Goal: Navigation & Orientation: Find specific page/section

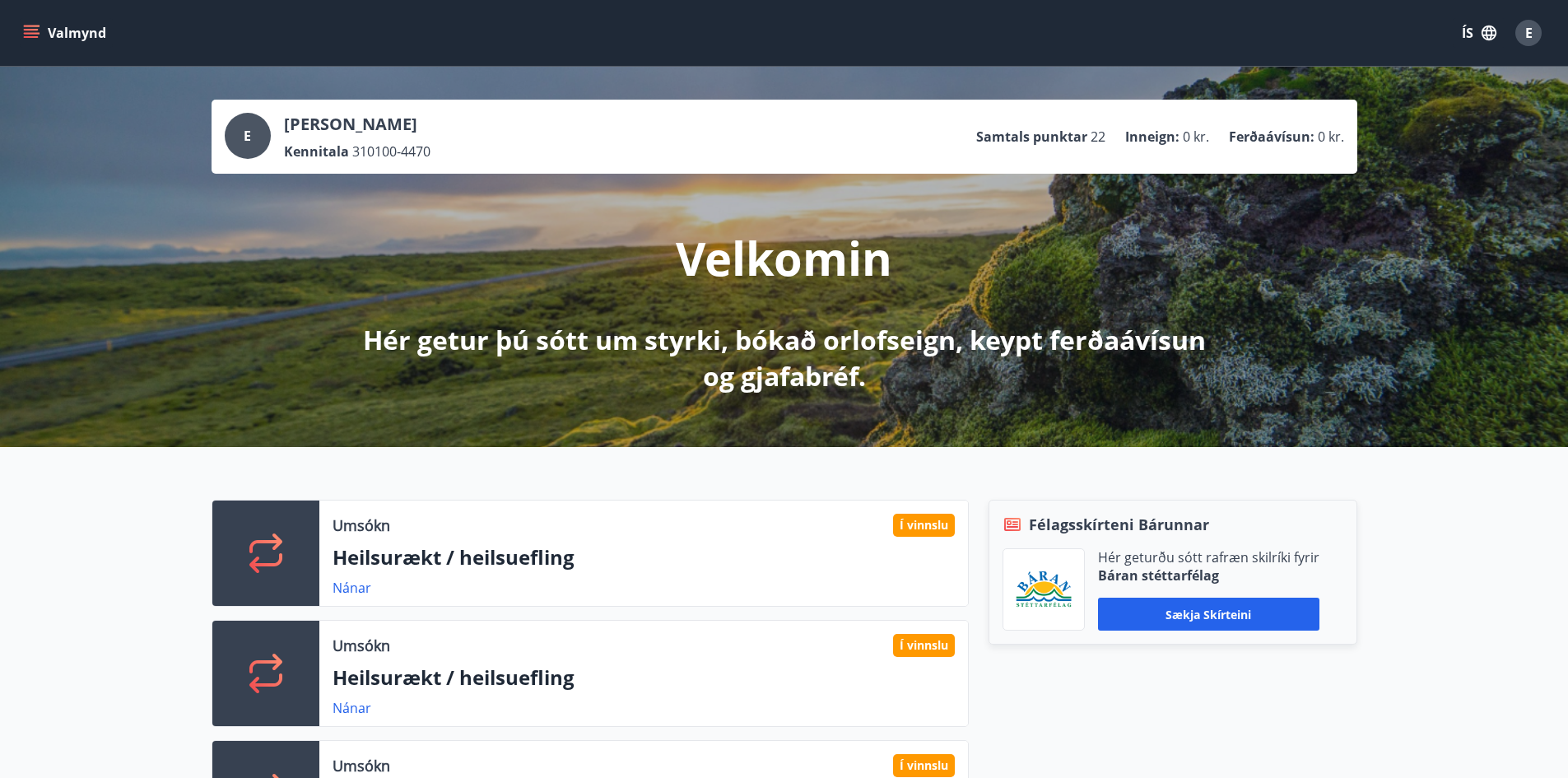
click at [1525, 37] on span "E" at bounding box center [1529, 33] width 7 height 18
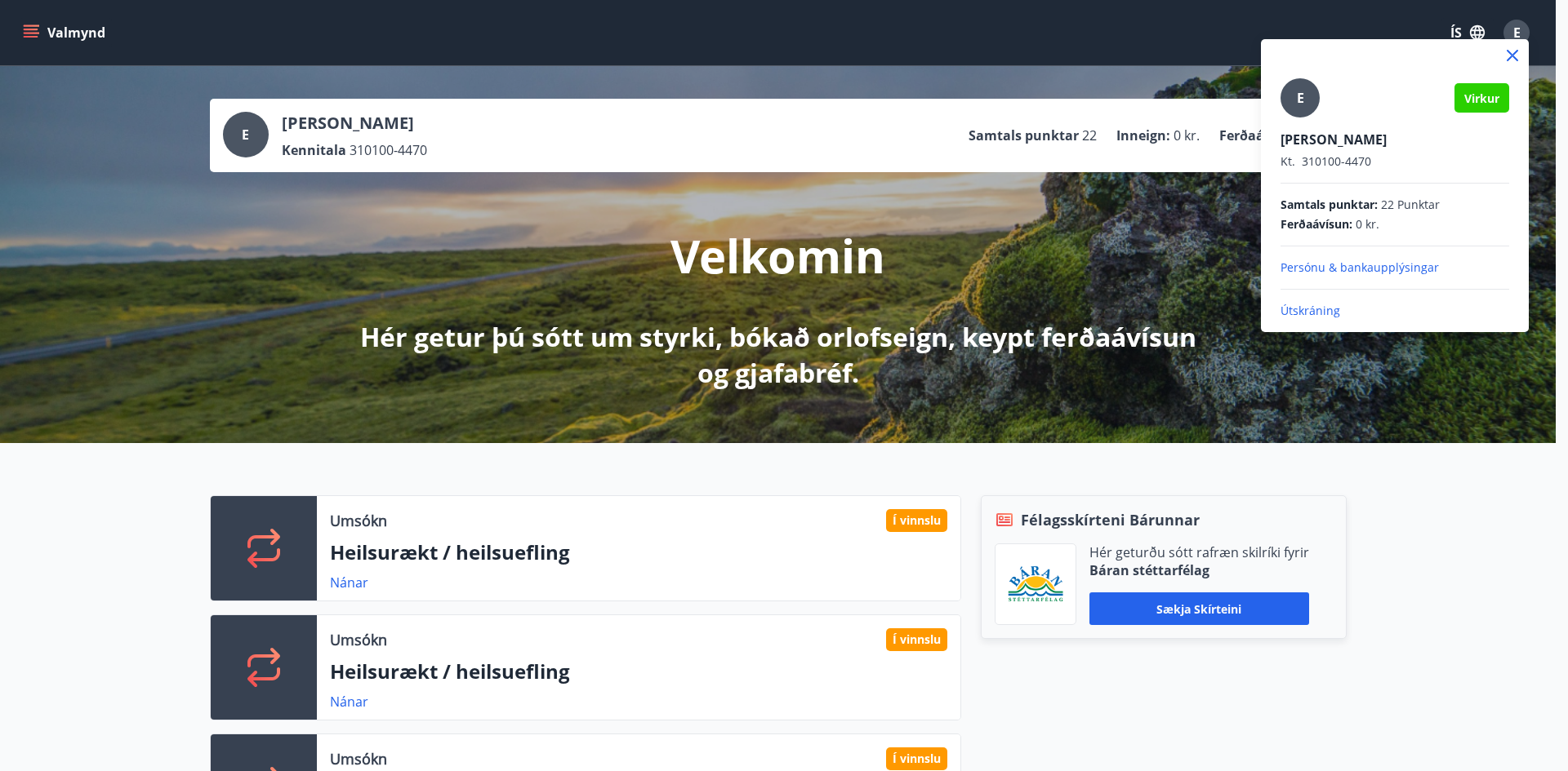
click at [1466, 465] on div at bounding box center [784, 386] width 1568 height 771
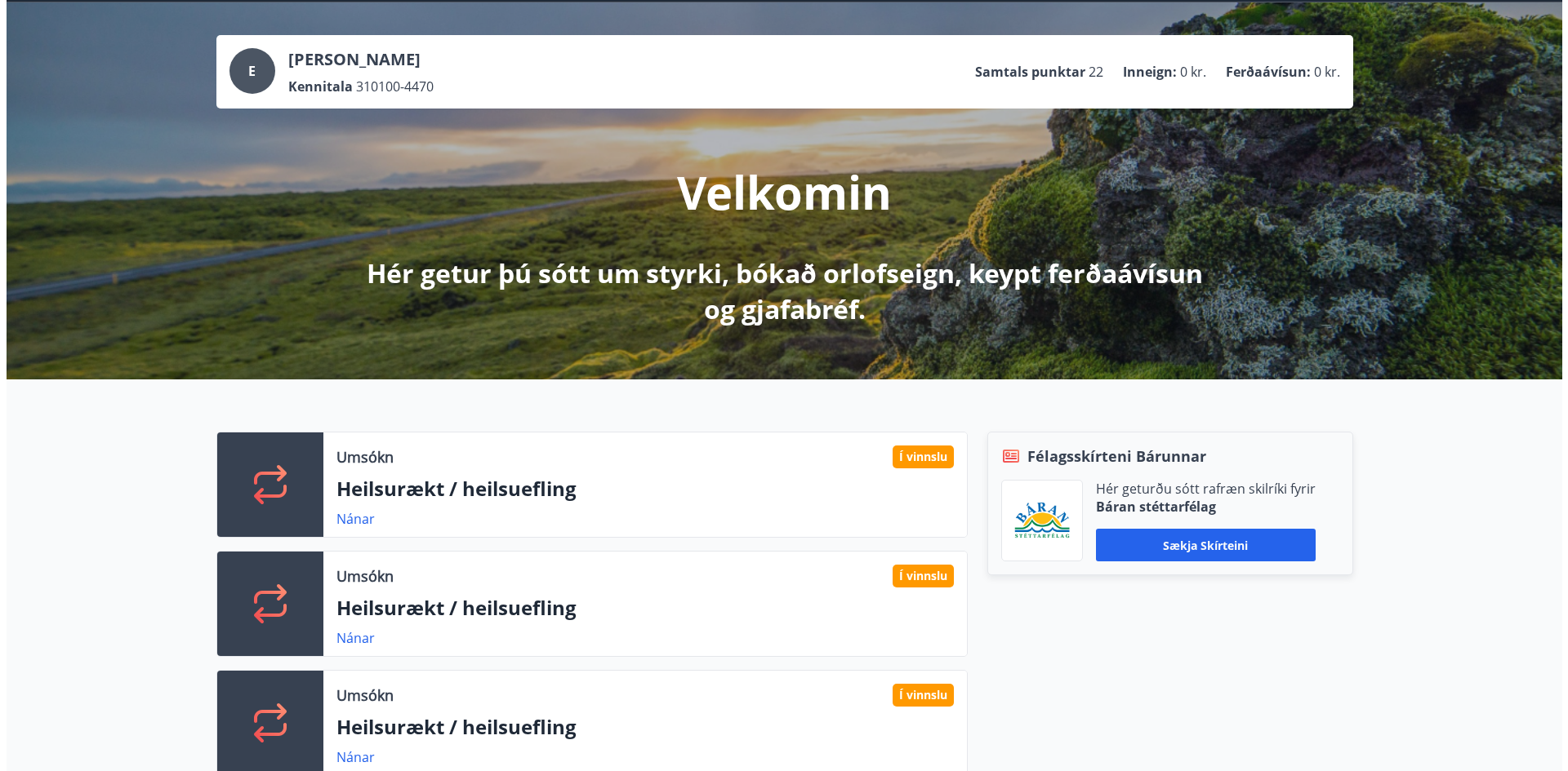
scroll to position [17, 0]
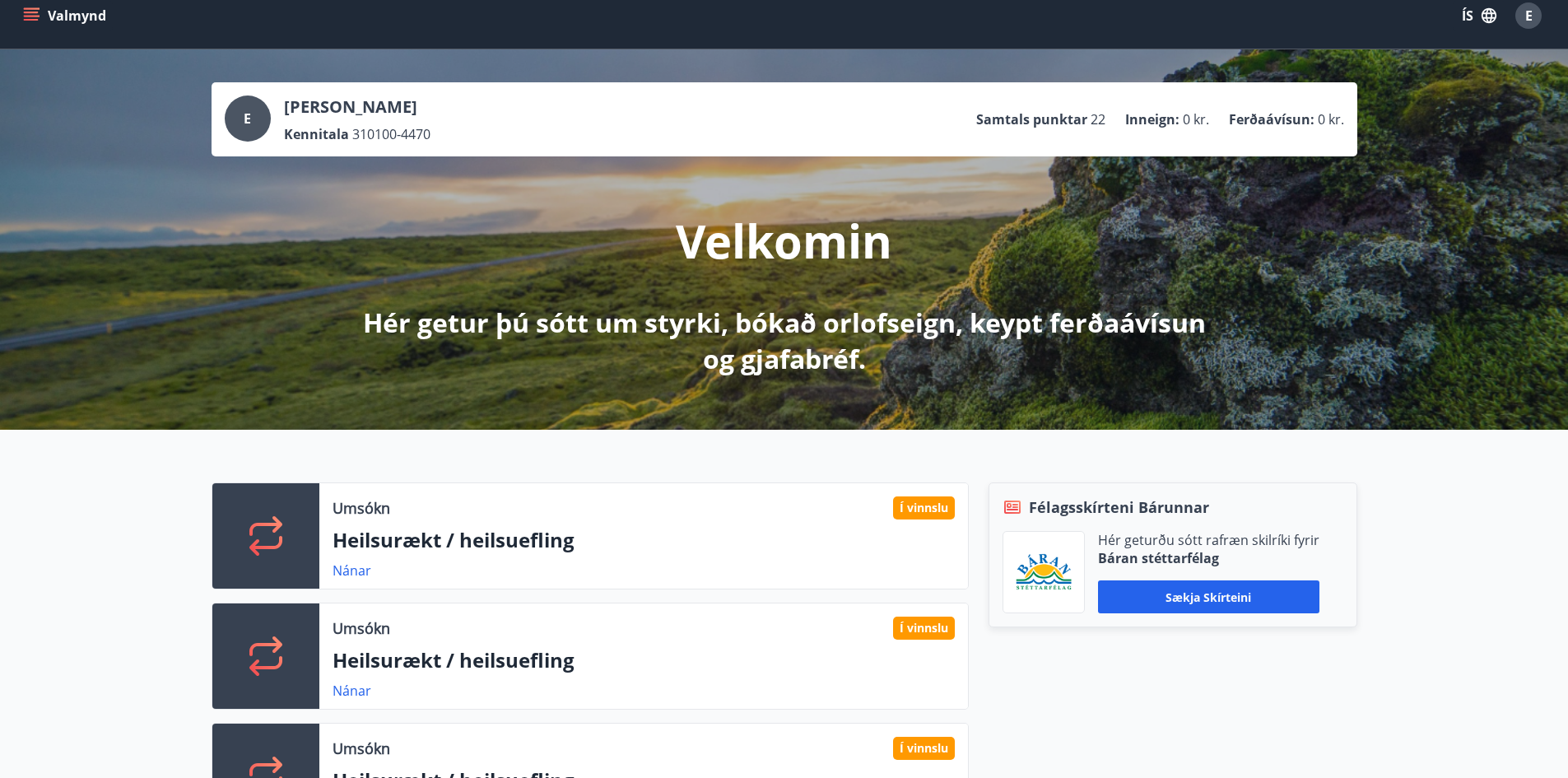
click at [36, 14] on icon "menu" at bounding box center [31, 15] width 16 height 16
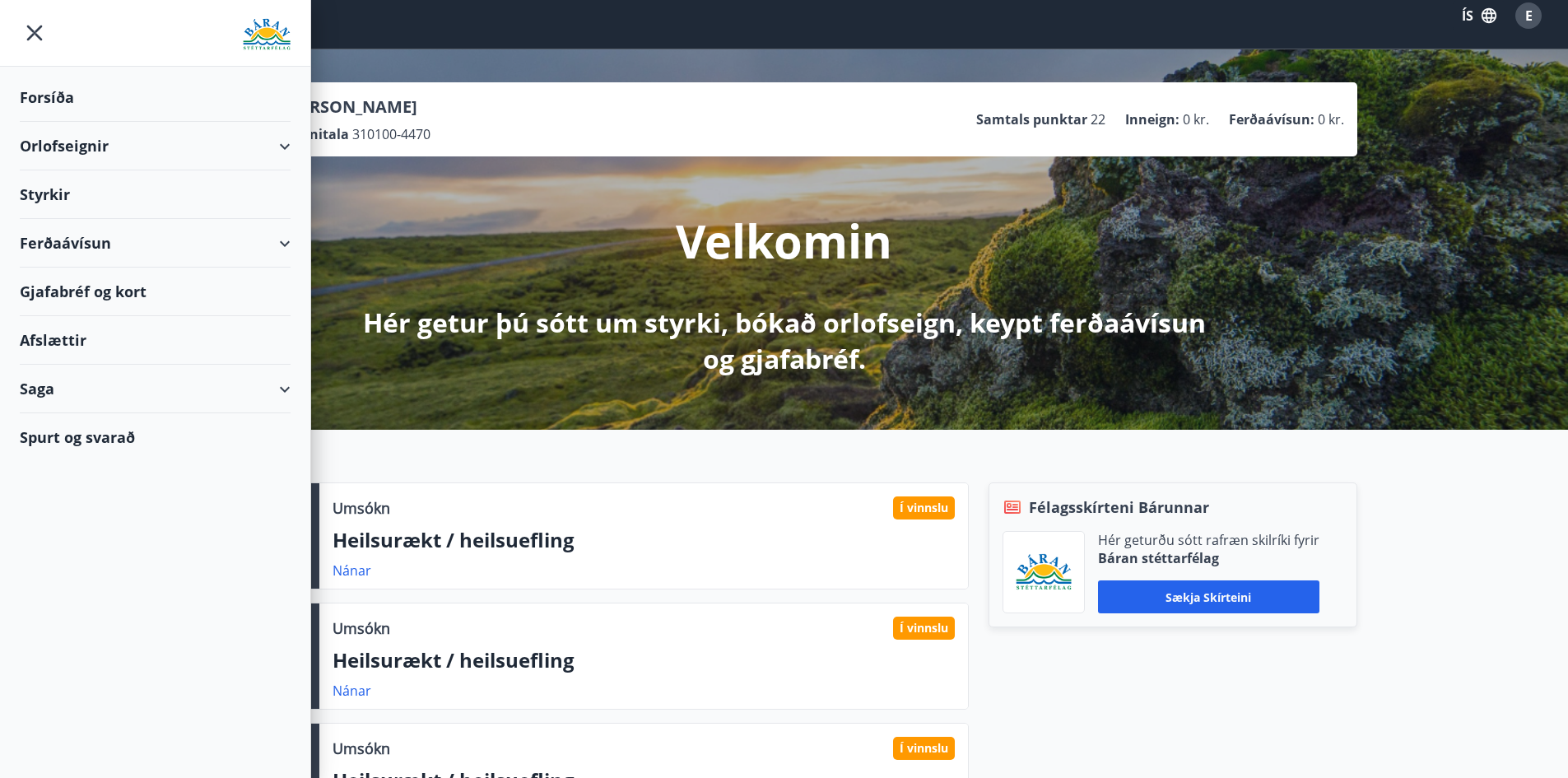
click at [1530, 8] on span "E" at bounding box center [1529, 15] width 7 height 18
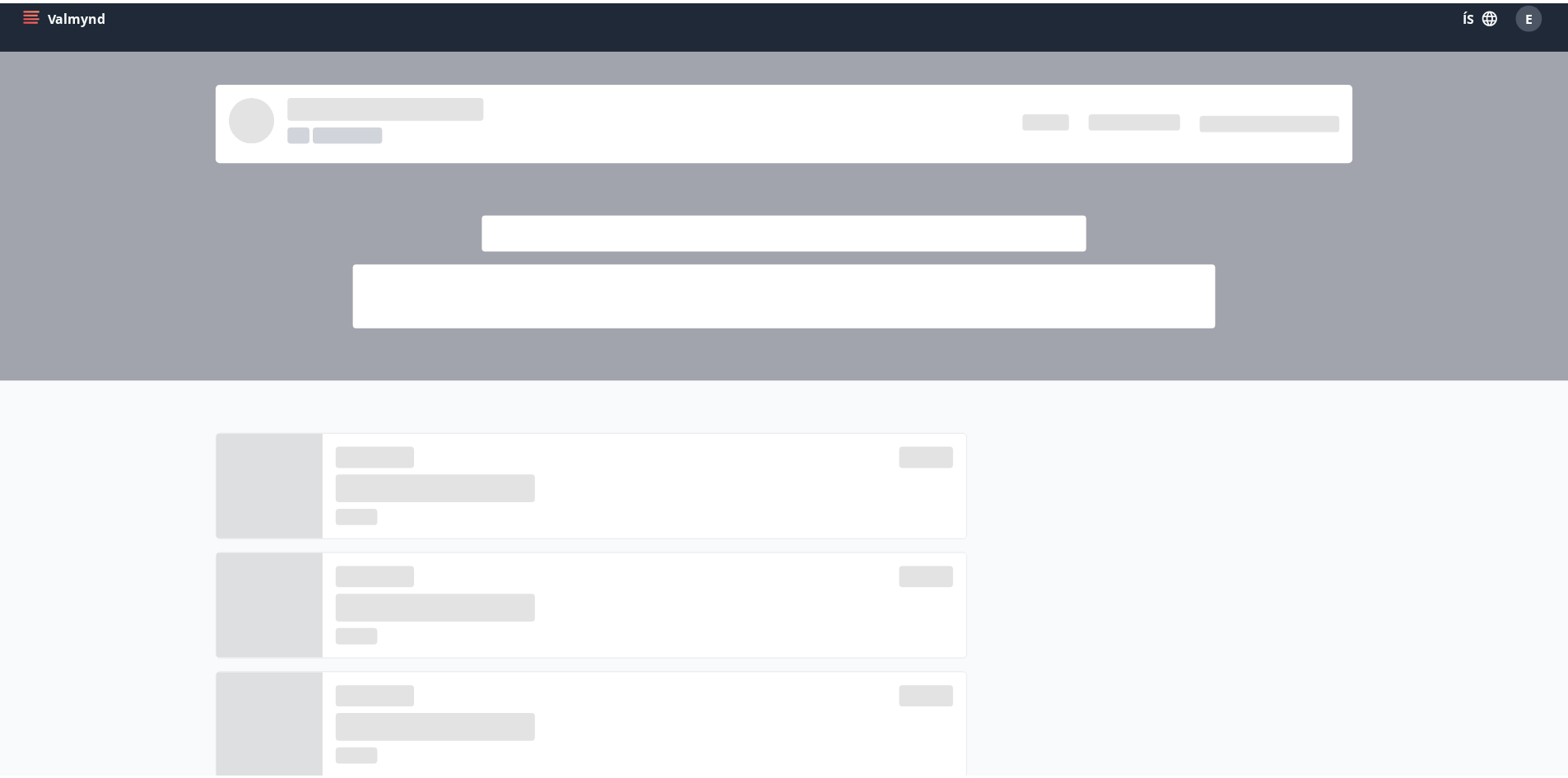
scroll to position [0, 0]
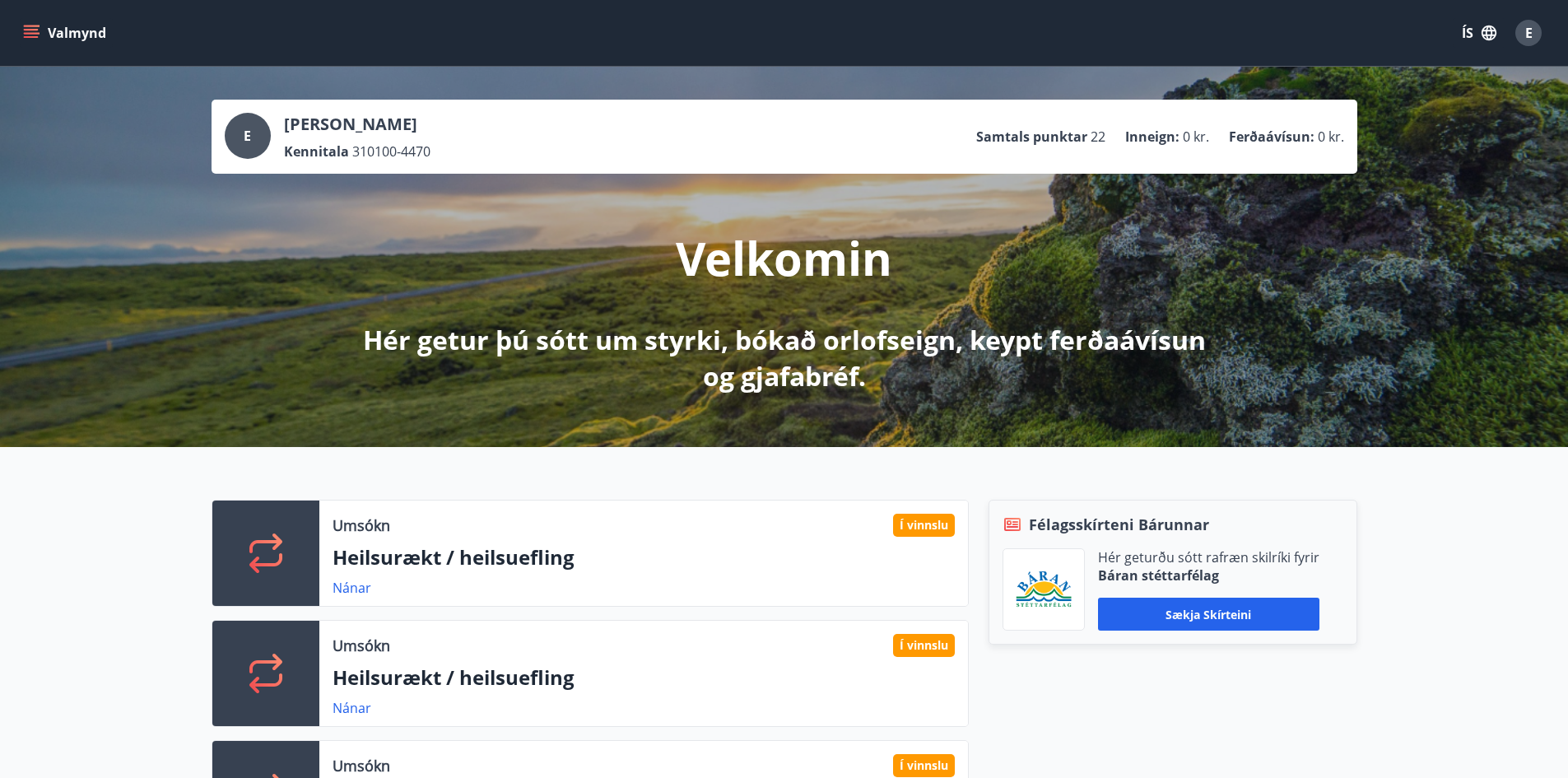
click at [46, 24] on button "Valmynd" at bounding box center [66, 33] width 93 height 30
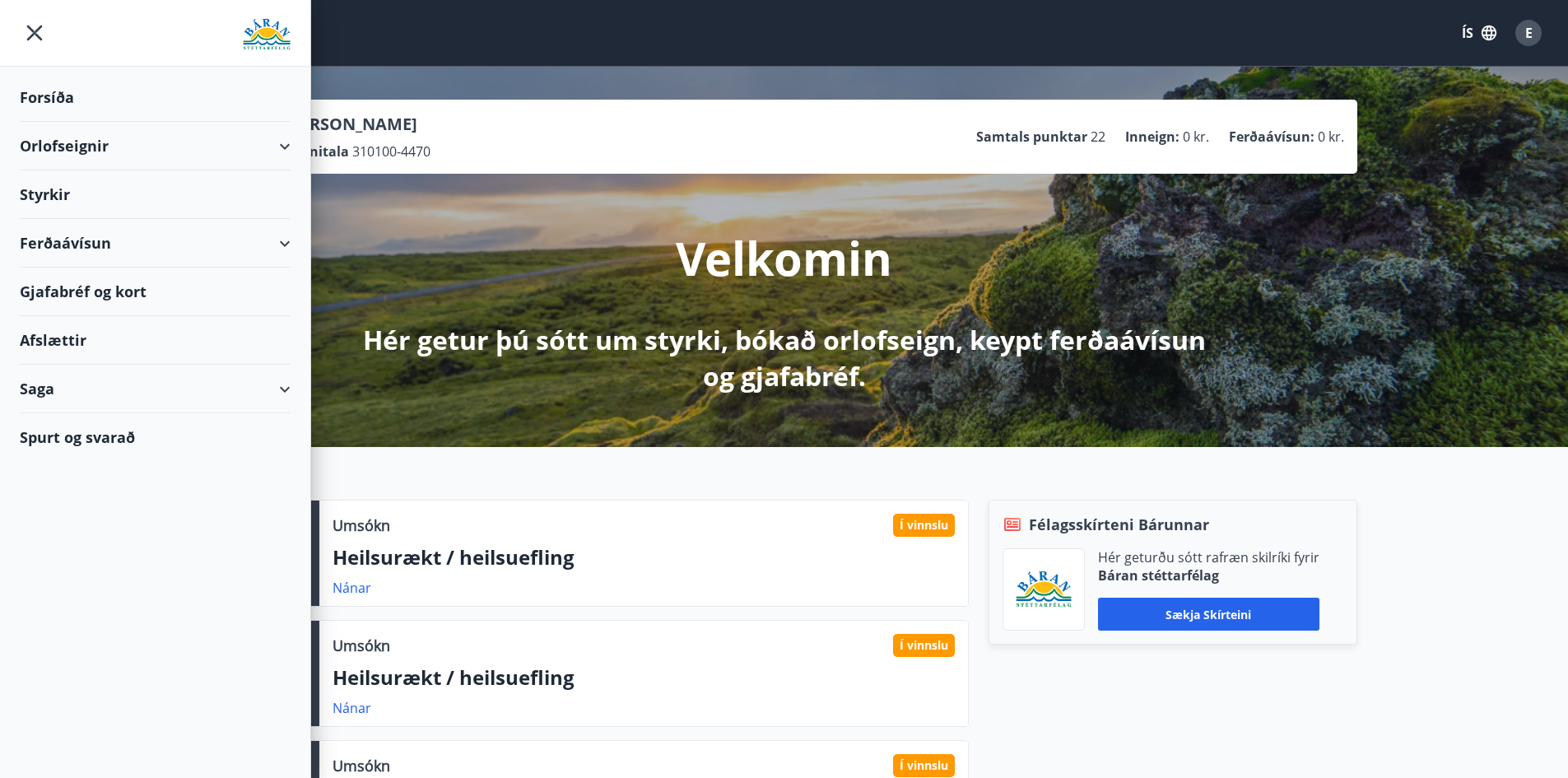
click at [151, 145] on div "Orlofseignir" at bounding box center [155, 146] width 271 height 49
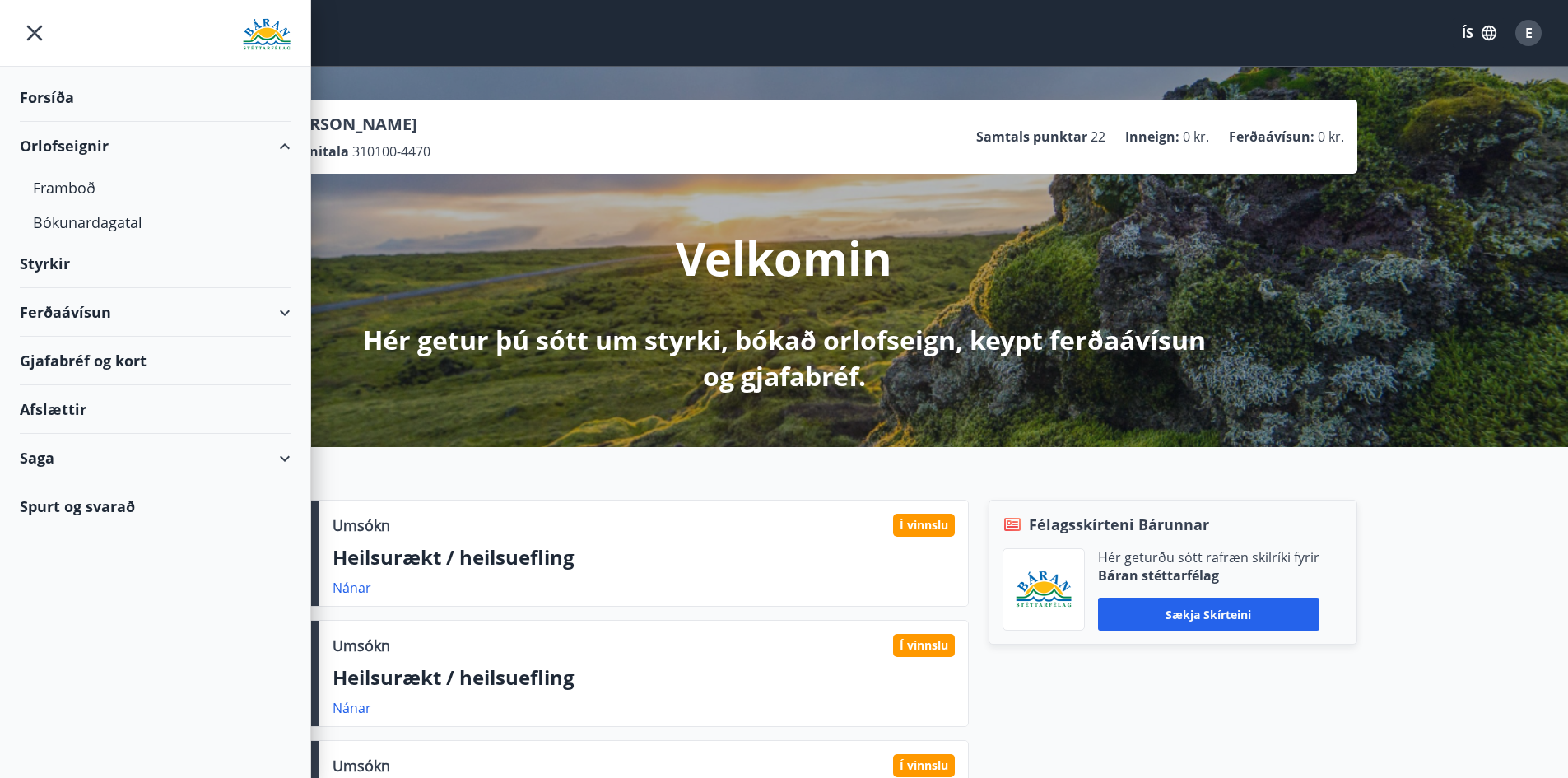
click at [151, 145] on div "Orlofseignir" at bounding box center [155, 146] width 271 height 49
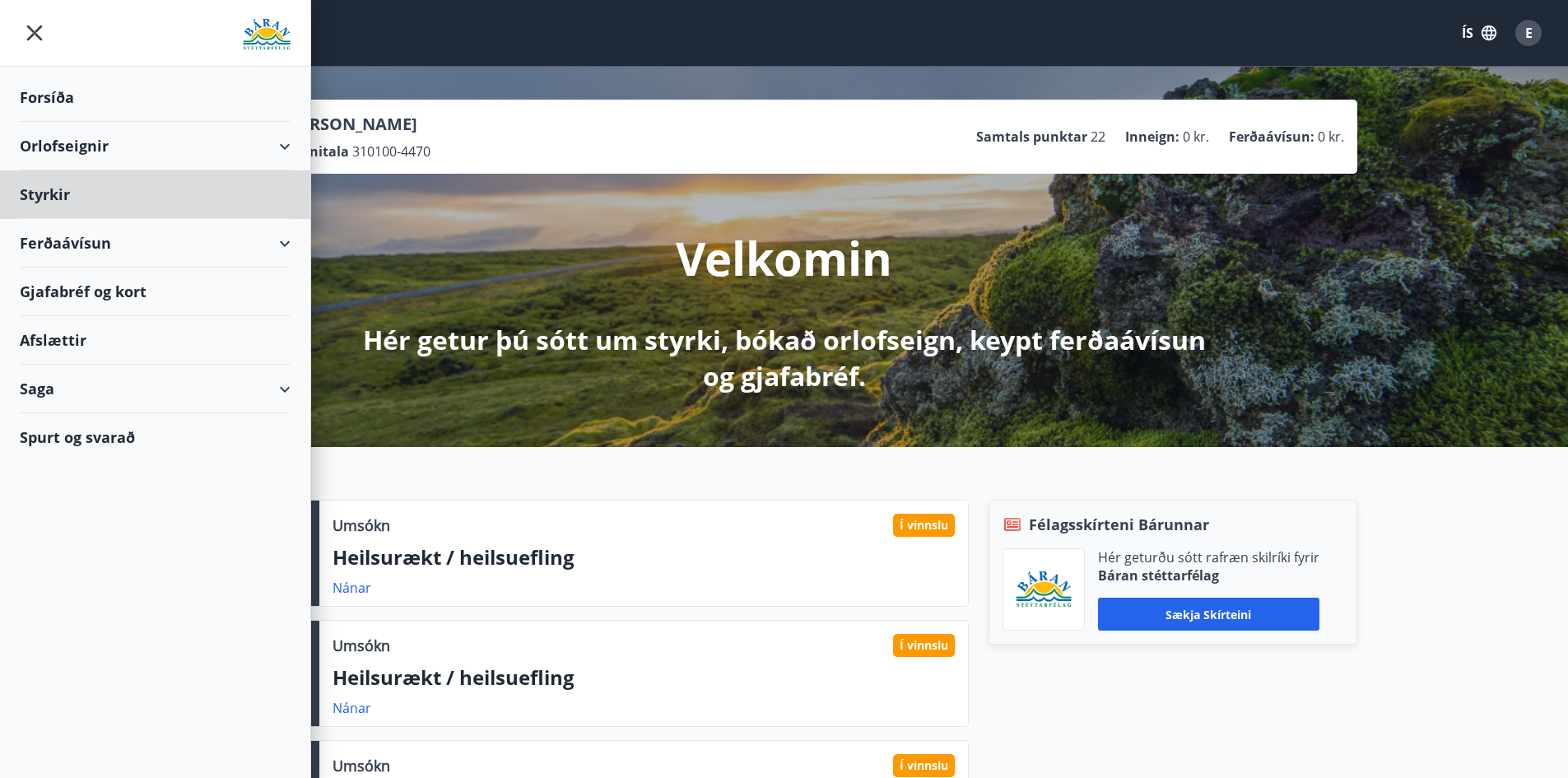
click at [95, 107] on div "Forsíða" at bounding box center [155, 98] width 271 height 49
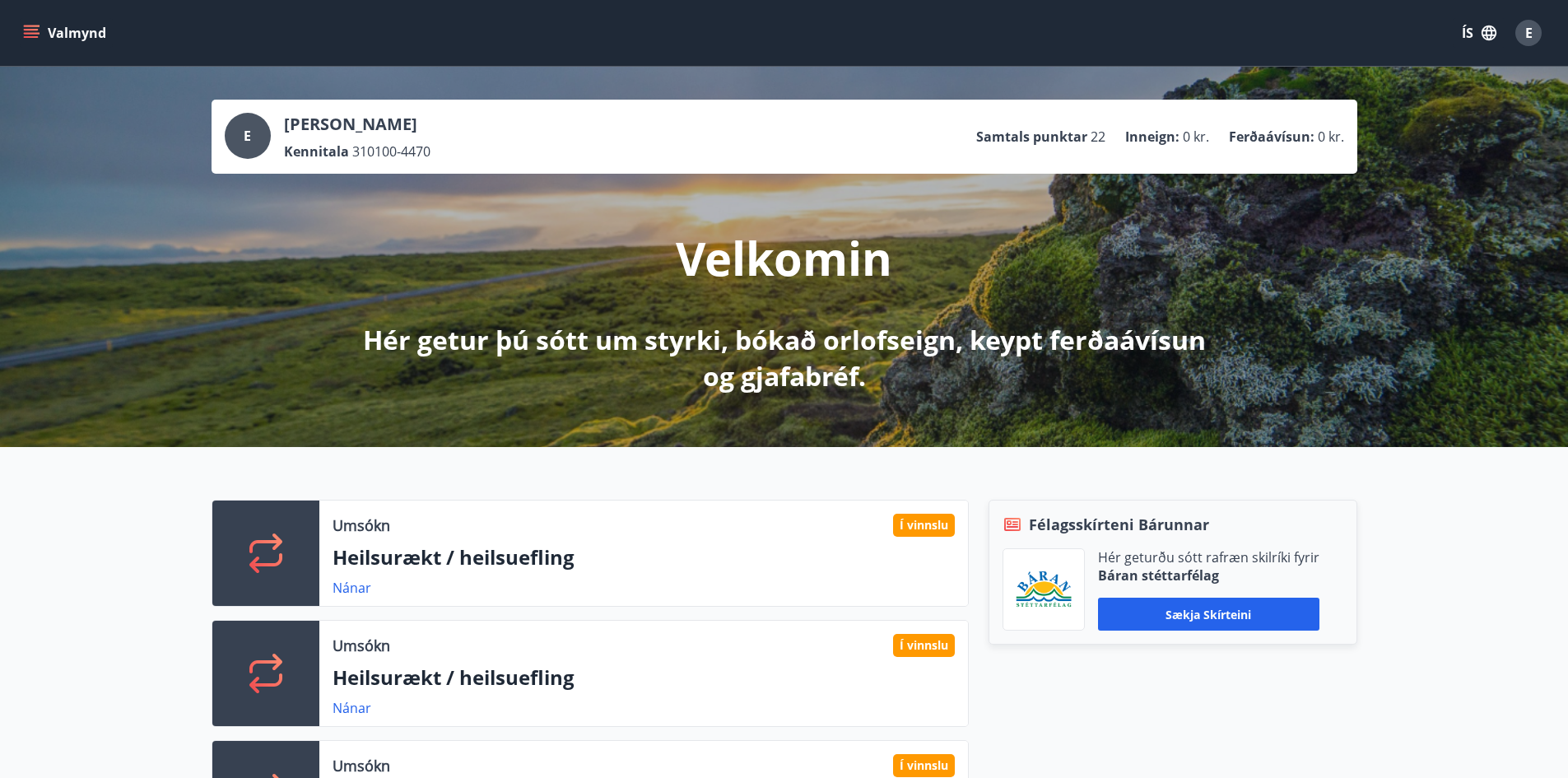
click at [43, 37] on button "Valmynd" at bounding box center [66, 33] width 93 height 30
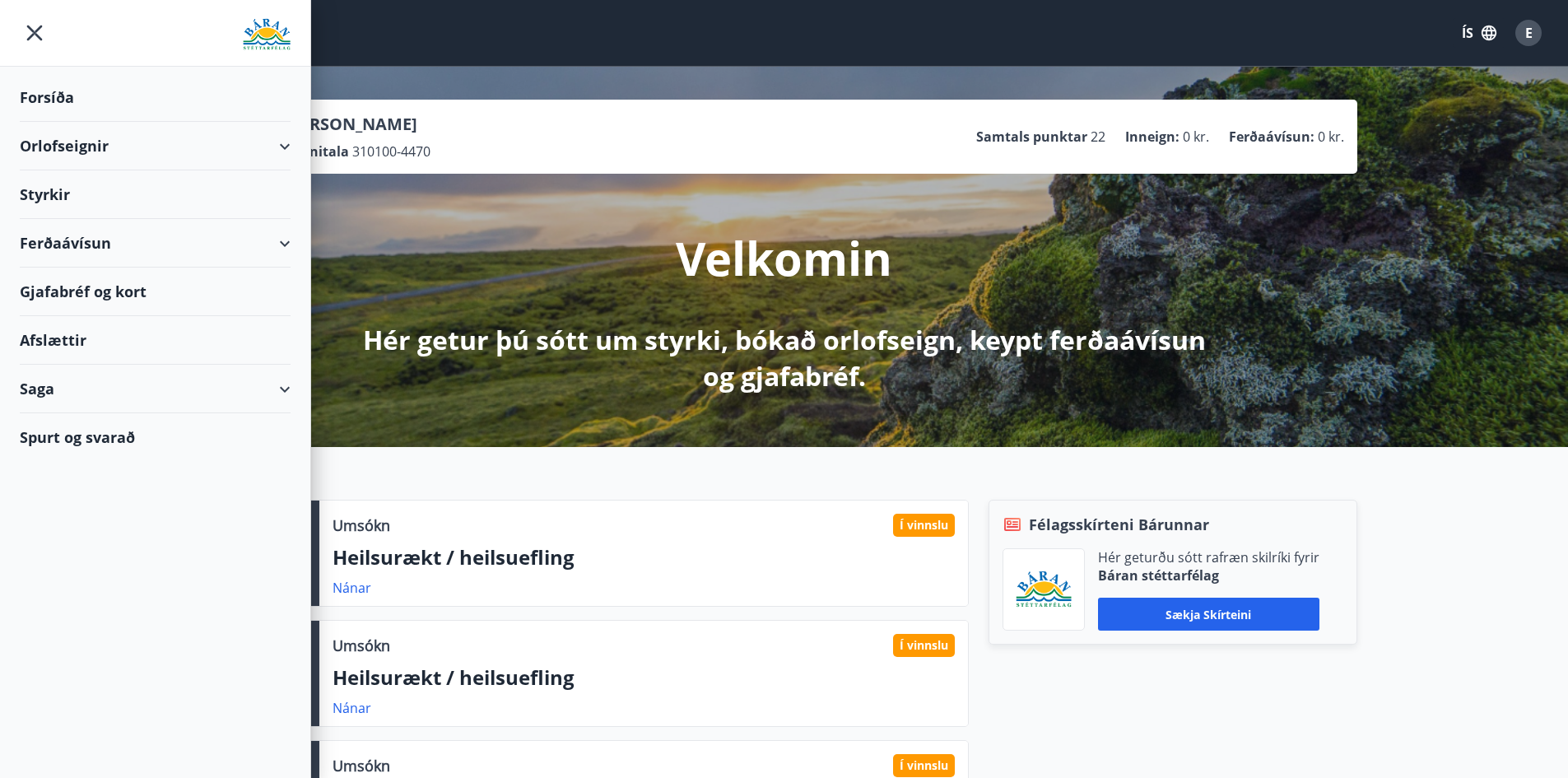
click at [1466, 31] on button "ÍS" at bounding box center [1479, 33] width 53 height 30
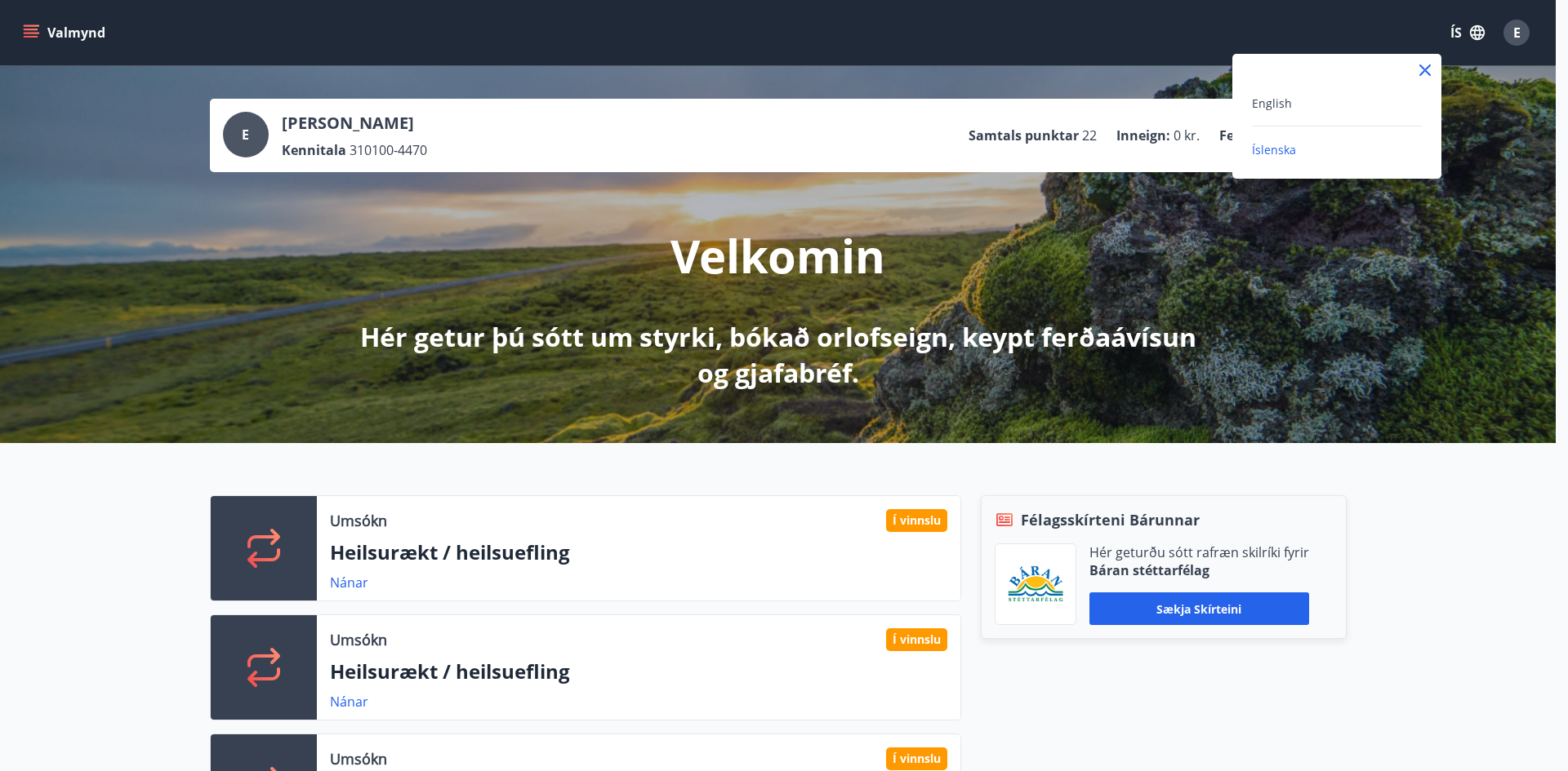
click at [1300, 106] on div "English" at bounding box center [1337, 103] width 170 height 20
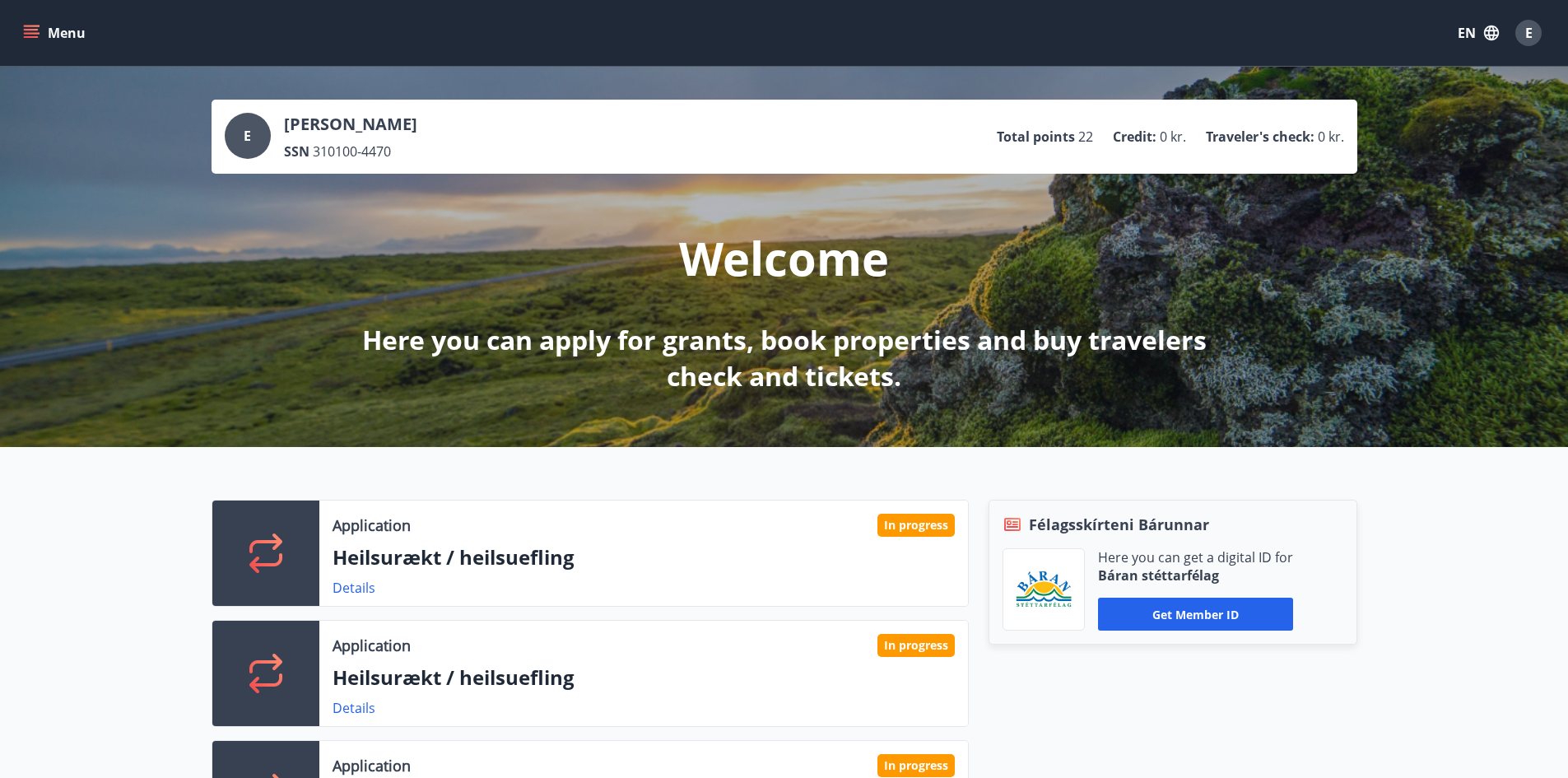
click at [53, 30] on button "Menu" at bounding box center [56, 33] width 73 height 30
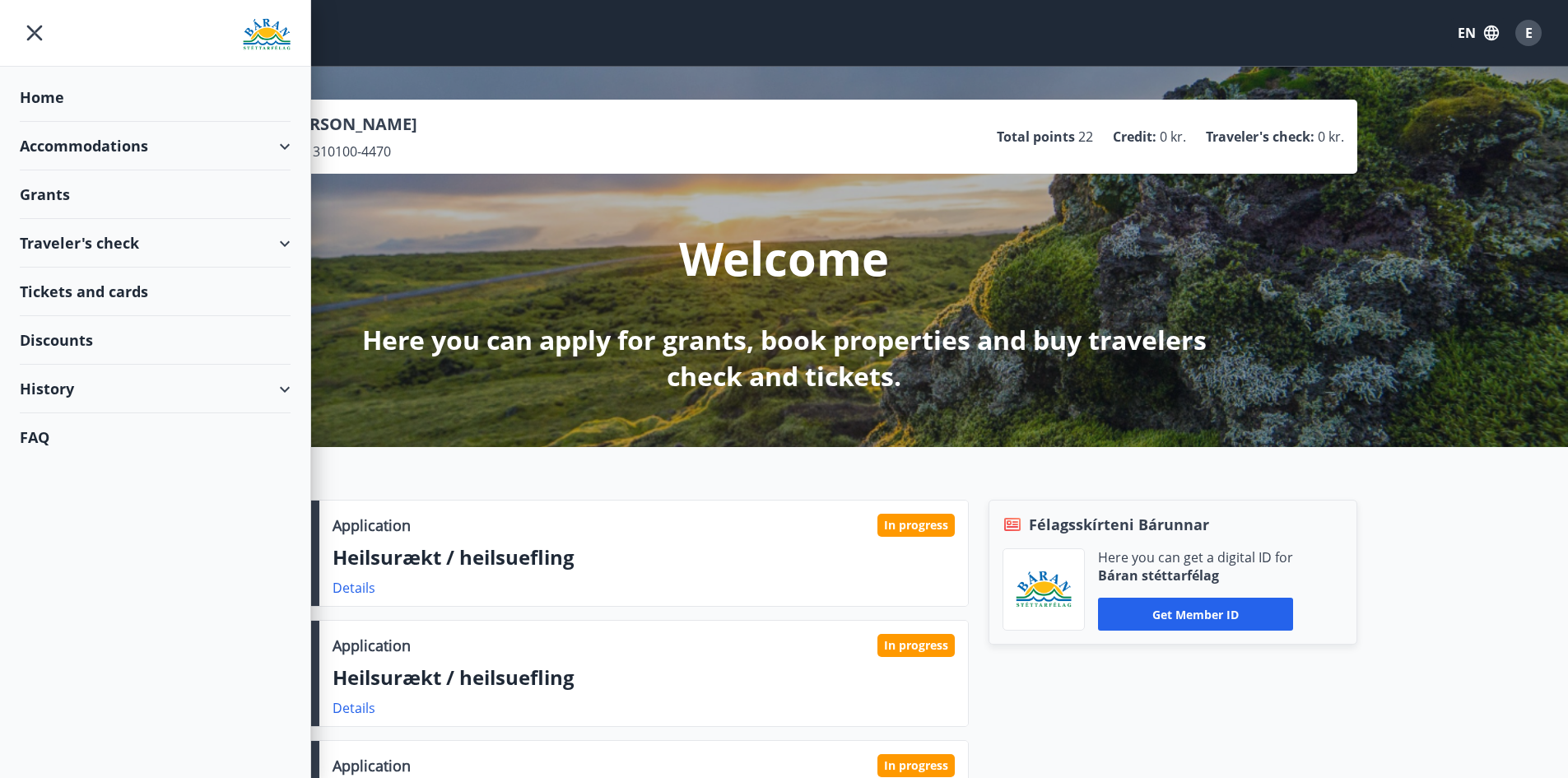
click at [131, 293] on div "Tickets and cards" at bounding box center [155, 292] width 271 height 49
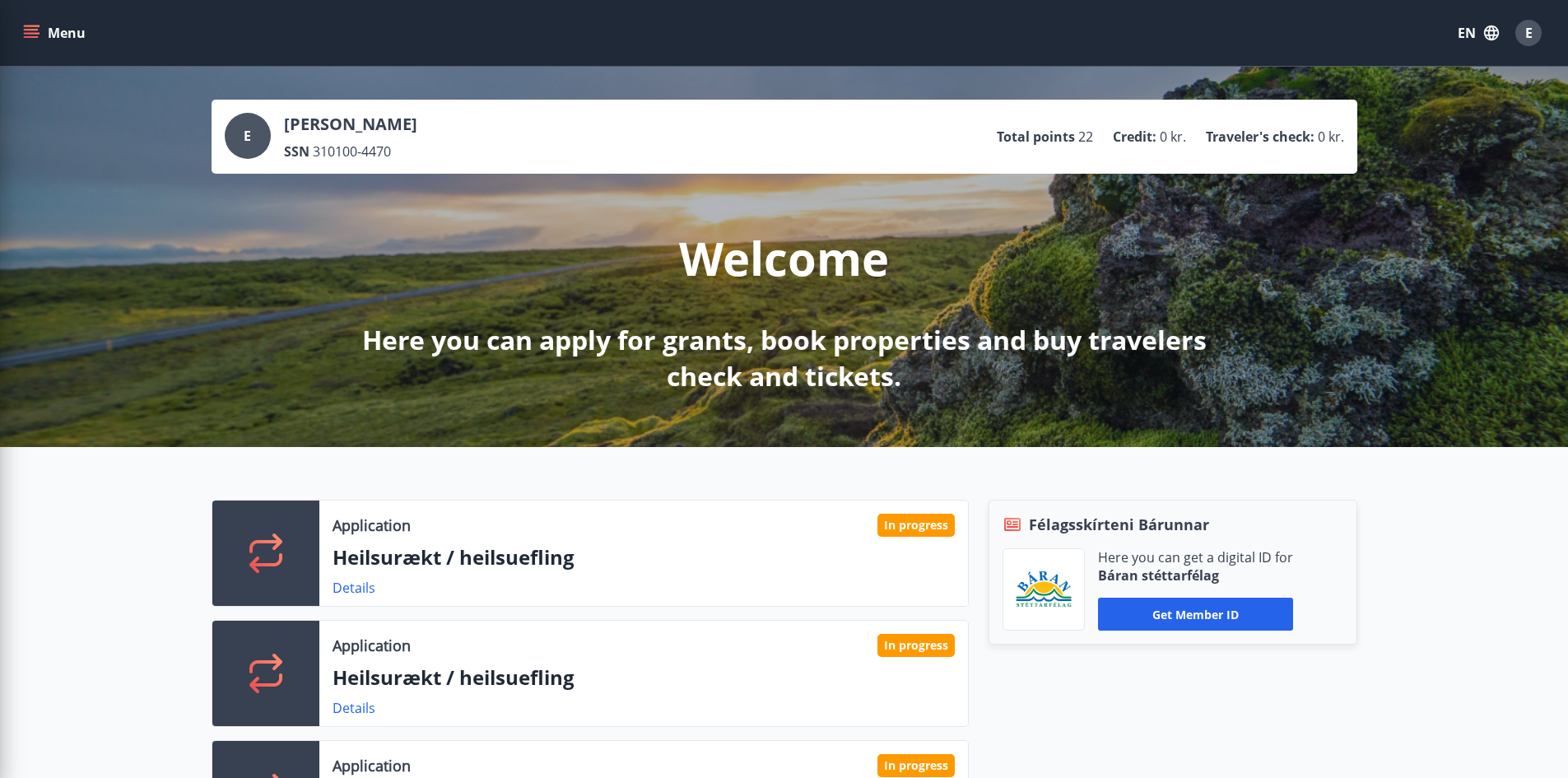
click at [577, 16] on div "Menu EN E" at bounding box center [784, 34] width 1529 height 40
